Goal: Transaction & Acquisition: Purchase product/service

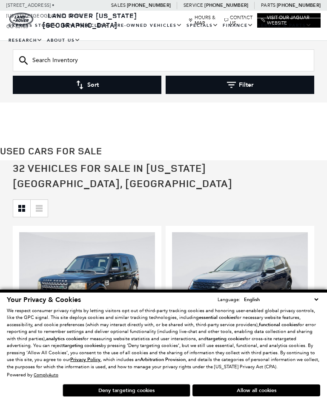
scroll to position [84, 0]
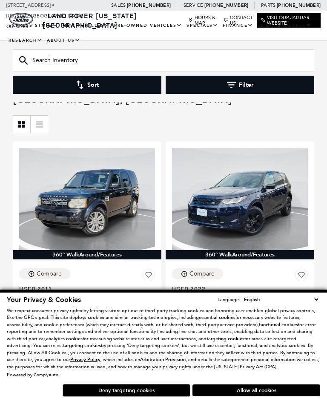
click at [158, 397] on button "Deny targeting cookies" at bounding box center [127, 390] width 128 height 13
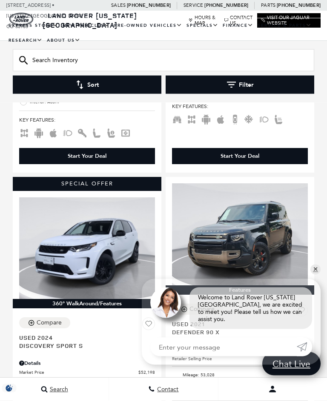
scroll to position [647, 0]
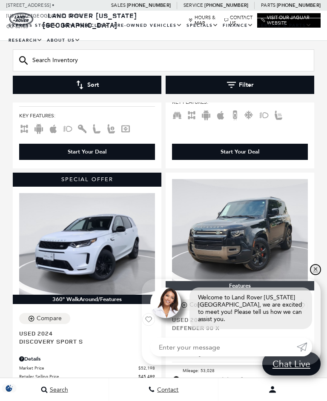
click at [318, 275] on link "✕" at bounding box center [315, 269] width 10 height 10
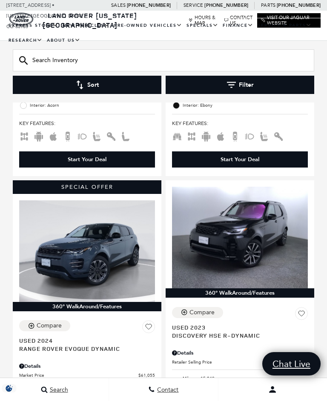
scroll to position [1263, 0]
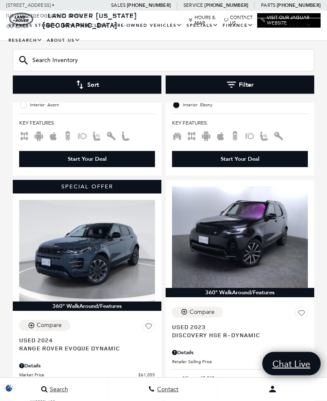
click at [63, 62] on input "text" at bounding box center [163, 60] width 301 height 22
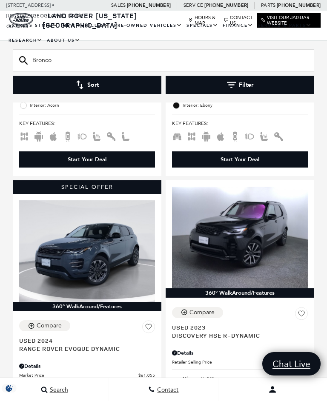
type input "Bronco"
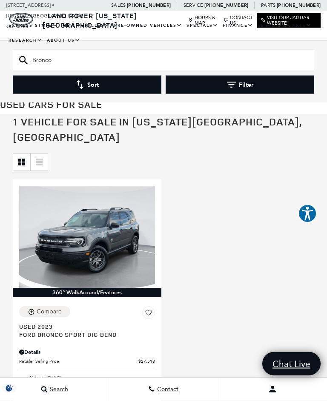
scroll to position [45, 0]
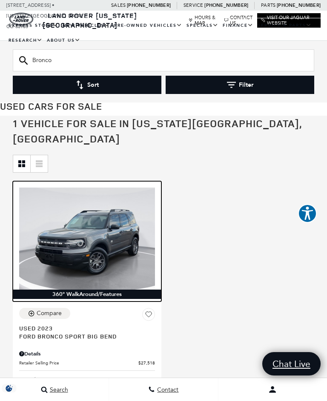
click at [117, 239] on img at bounding box center [87, 239] width 136 height 102
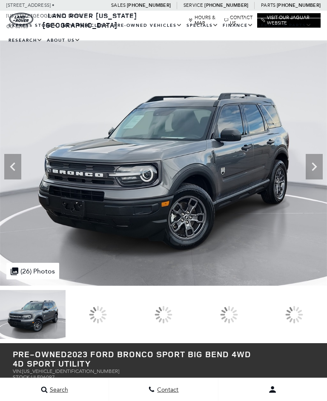
click at [316, 168] on icon at bounding box center [313, 166] width 17 height 17
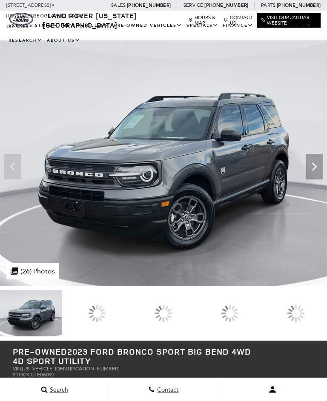
click at [315, 162] on icon "Next" at bounding box center [313, 166] width 5 height 9
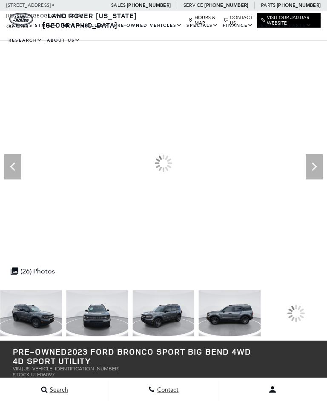
click at [315, 162] on icon "Next" at bounding box center [313, 166] width 5 height 9
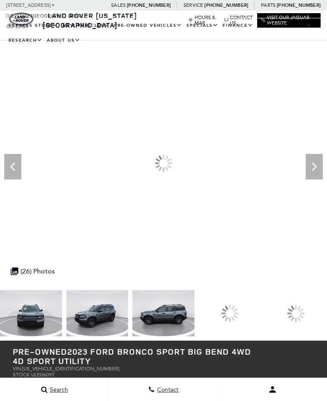
scroll to position [78, 0]
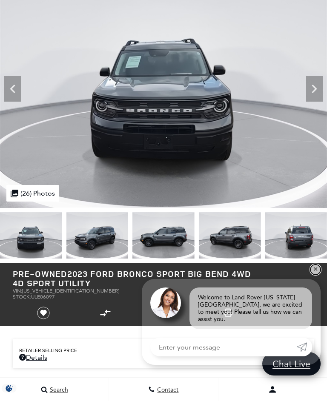
click at [315, 275] on link "✕" at bounding box center [315, 269] width 10 height 10
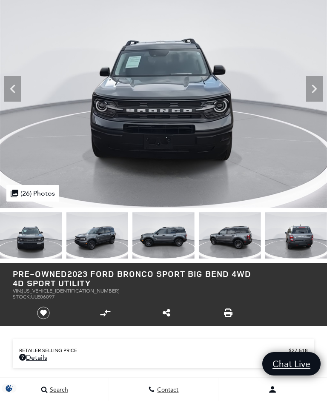
click at [301, 243] on img at bounding box center [295, 235] width 62 height 46
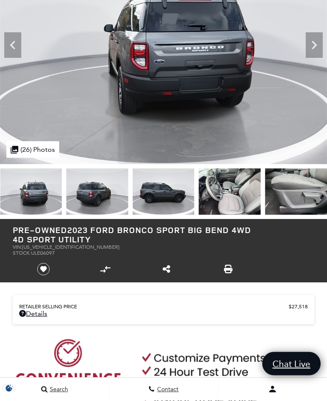
scroll to position [0, 0]
